Goal: Task Accomplishment & Management: Use online tool/utility

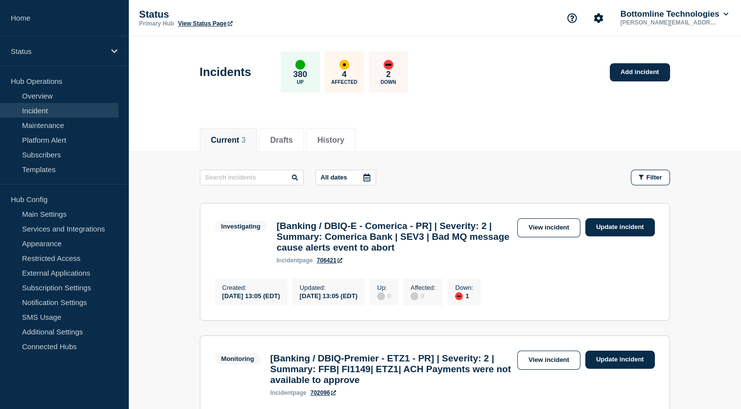
click at [455, 78] on div "Incidents 380 Up 4 Affected 2 Down Add incident" at bounding box center [435, 69] width 492 height 60
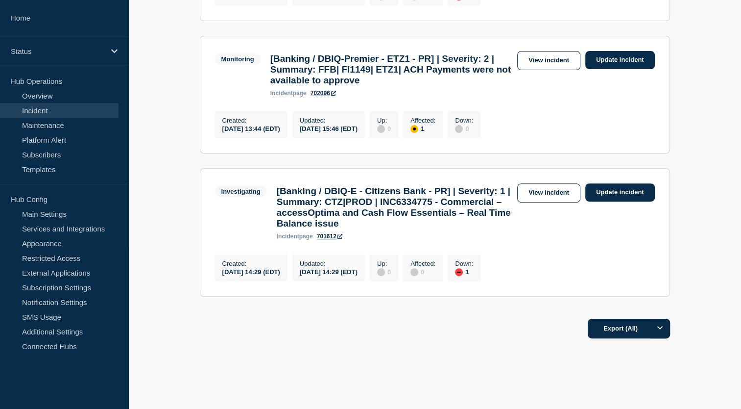
scroll to position [300, 0]
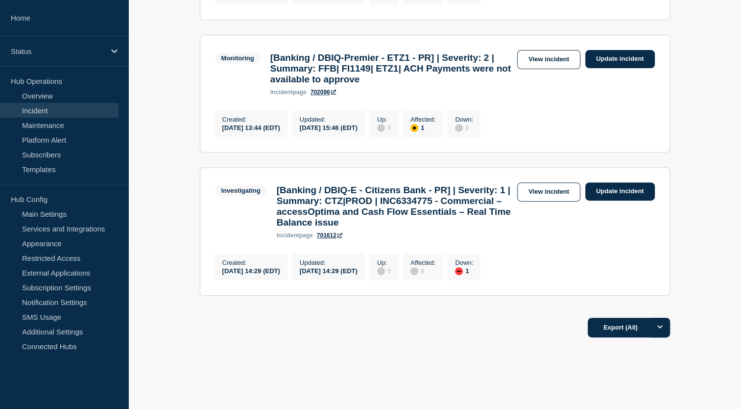
click at [406, 198] on div "Investigating [Banking / DBIQ-E - Citizens Bank - PR] | Severity: 1 | Summary: …" at bounding box center [366, 210] width 303 height 56
click at [196, 204] on main "All dates Filter Investigating 1 Down [Banking / DBIQ-E - Comerica - PR] | Seve…" at bounding box center [434, 81] width 613 height 459
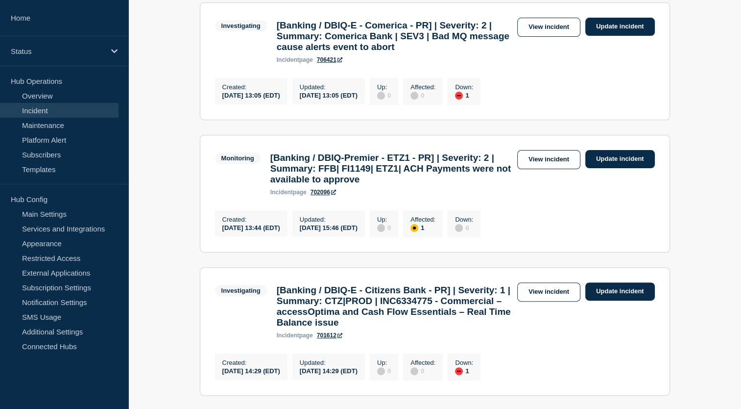
scroll to position [182, 0]
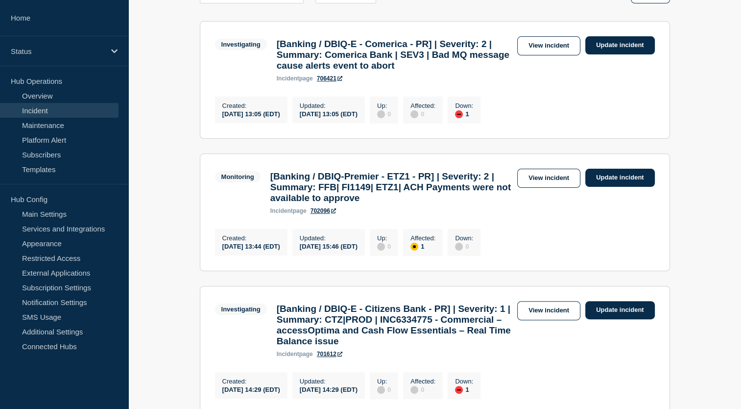
click at [671, 211] on main "All dates Filter Investigating 1 Down [Banking / DBIQ-E - Comerica - PR] | Seve…" at bounding box center [434, 199] width 613 height 459
click at [669, 183] on section "Monitoring [Banking / DBIQ-Premier - ETZ1 - PR] | Severity: 2 | Summary: FFB| F…" at bounding box center [435, 212] width 470 height 118
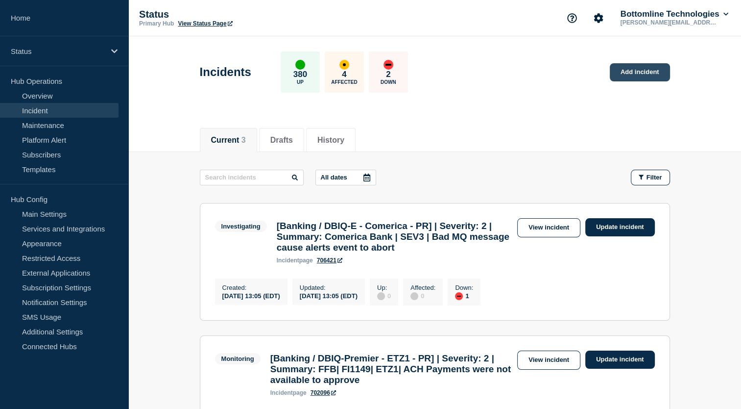
click at [645, 73] on link "Add incident" at bounding box center [640, 72] width 60 height 18
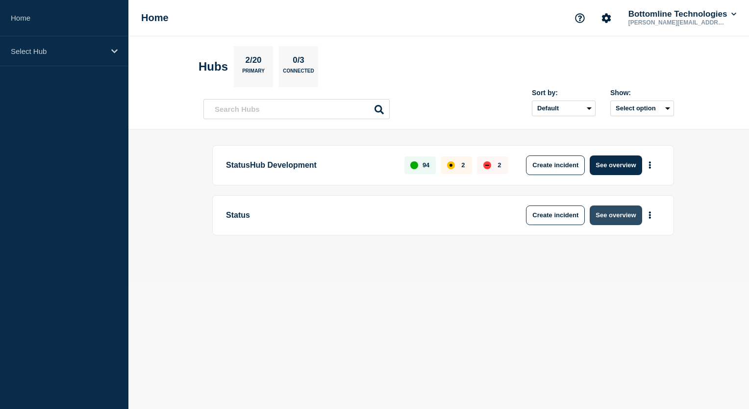
click at [622, 207] on button "See overview" at bounding box center [615, 215] width 52 height 20
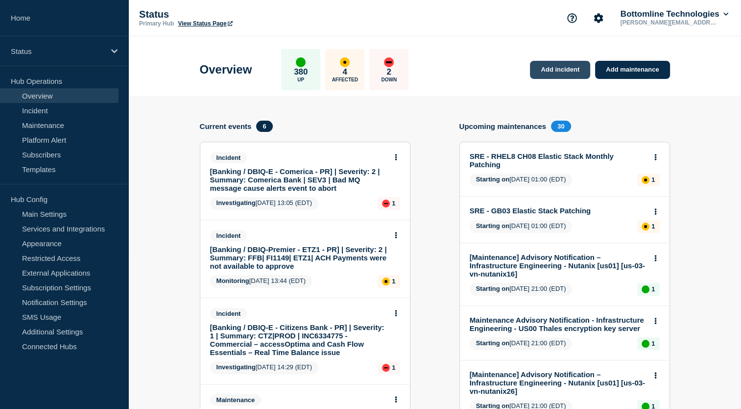
click at [555, 64] on link "Add incident" at bounding box center [560, 70] width 60 height 18
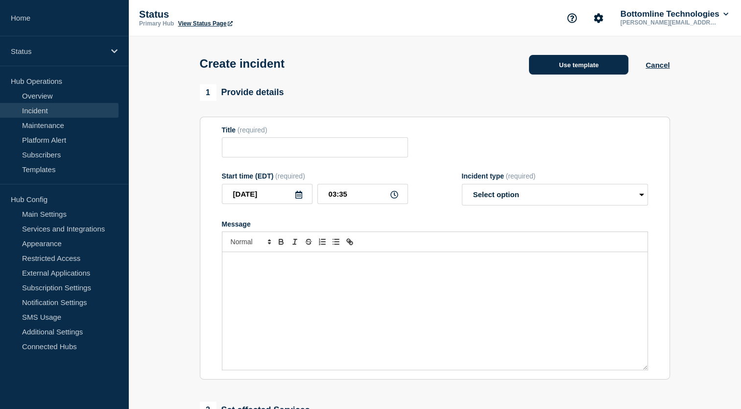
click at [583, 64] on button "Use template" at bounding box center [578, 65] width 99 height 20
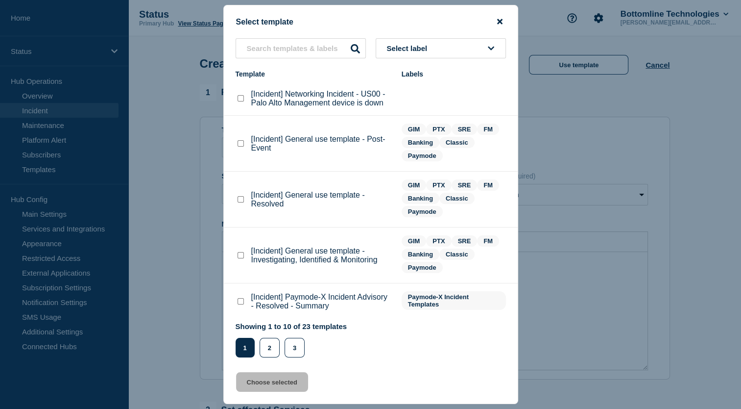
click at [501, 21] on icon "close button" at bounding box center [499, 21] width 5 height 5
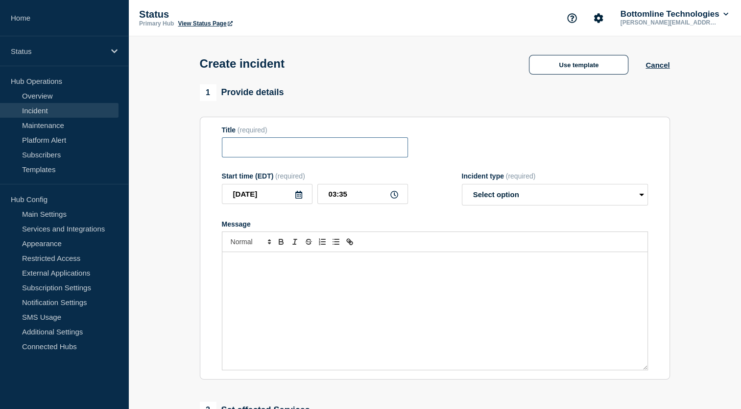
click at [286, 154] on input "Title" at bounding box center [315, 147] width 186 height 20
click at [520, 193] on select "Select option Investigating Identified Monitoring" at bounding box center [555, 195] width 186 height 22
click at [291, 285] on div "Message" at bounding box center [434, 311] width 425 height 118
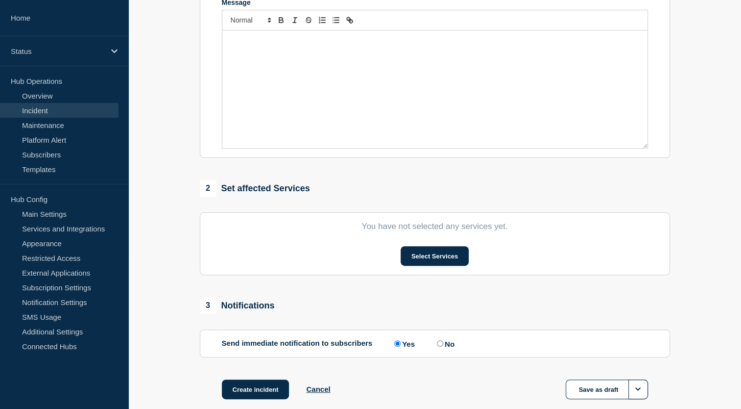
scroll to position [248, 0]
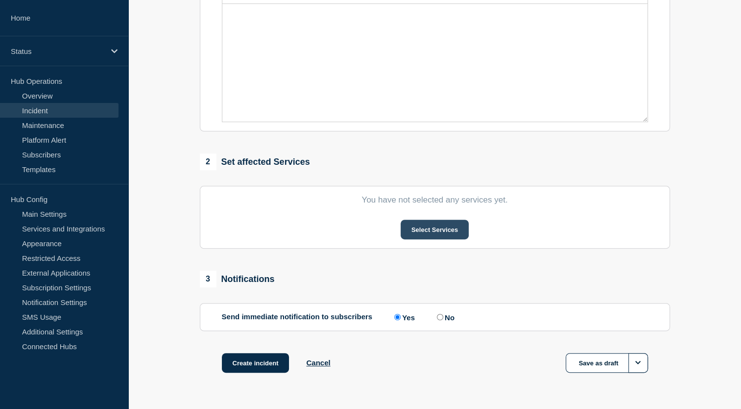
click at [451, 234] on button "Select Services" at bounding box center [435, 230] width 68 height 20
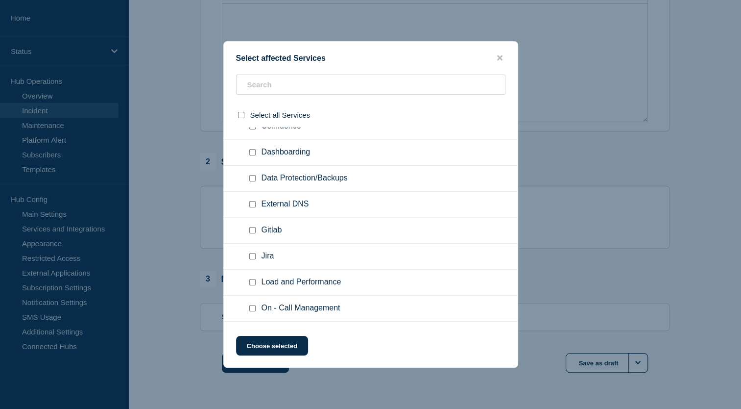
scroll to position [130, 0]
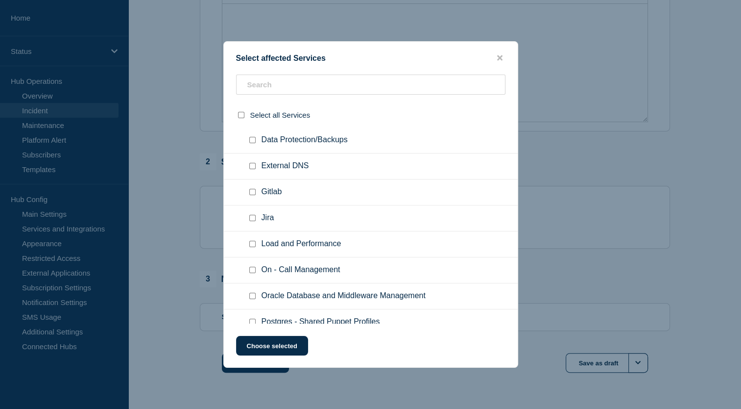
click at [252, 269] on input "On - Call Management checkbox" at bounding box center [252, 270] width 6 height 6
checkbox input "true"
click at [282, 342] on button "Choose selected" at bounding box center [272, 346] width 72 height 20
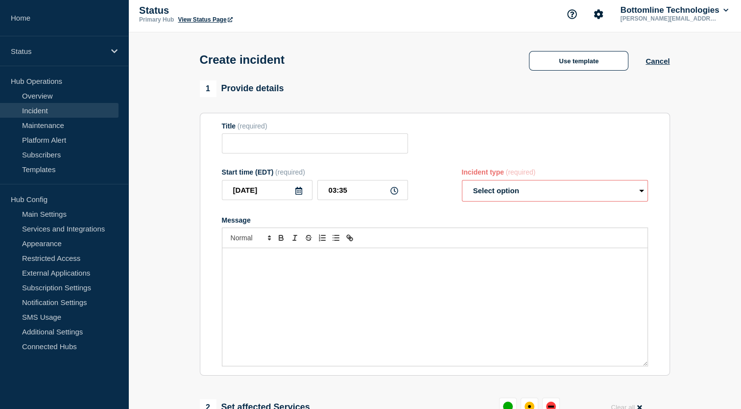
scroll to position [0, 0]
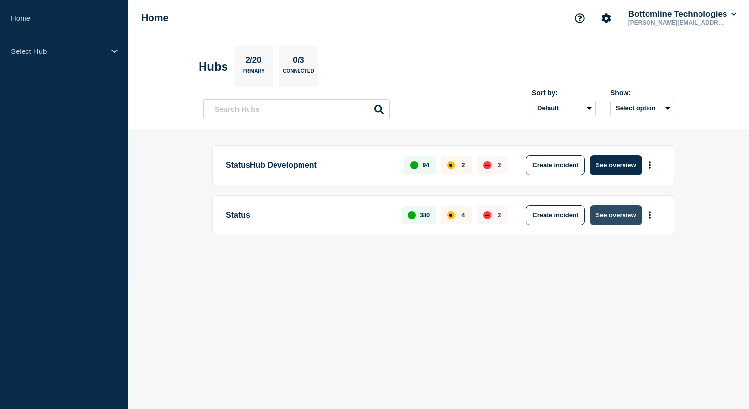
click at [610, 215] on button "See overview" at bounding box center [615, 215] width 52 height 20
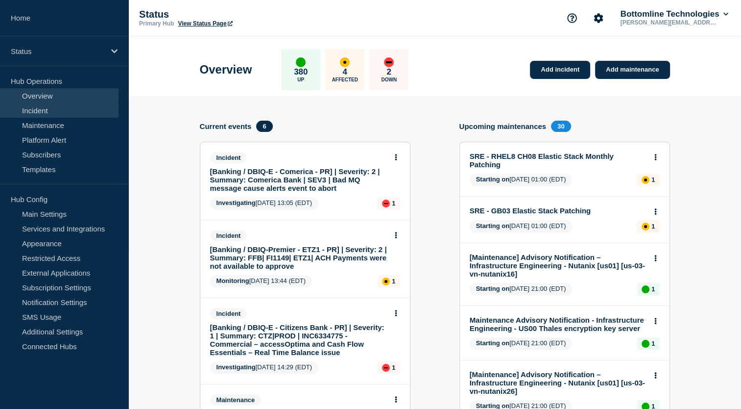
click at [89, 108] on link "Incident" at bounding box center [59, 110] width 119 height 15
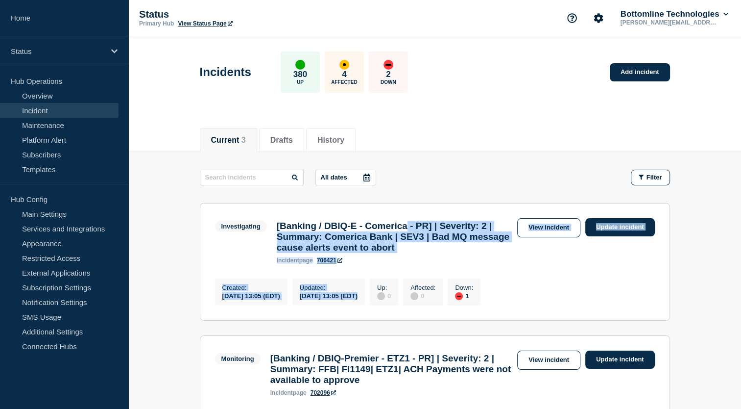
drag, startPoint x: 418, startPoint y: 275, endPoint x: 423, endPoint y: 143, distance: 132.4
click at [423, 143] on div "Current Drafts History Current 3 Drafts History All dates Filter Investigating …" at bounding box center [434, 415] width 613 height 594
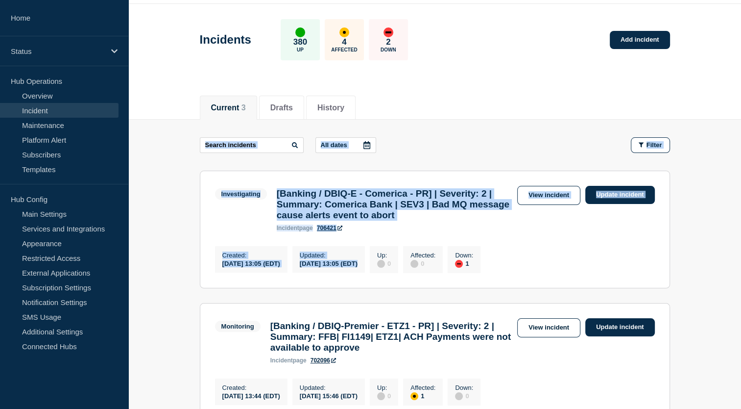
scroll to position [33, 0]
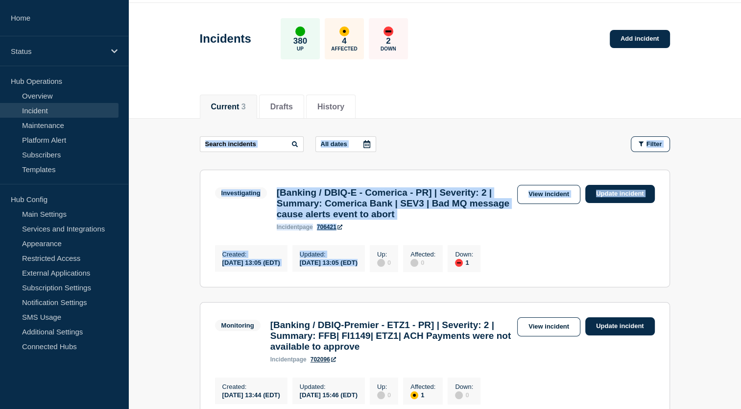
click at [423, 143] on div "All dates Filter" at bounding box center [435, 144] width 470 height 16
